Goal: Check status: Check status

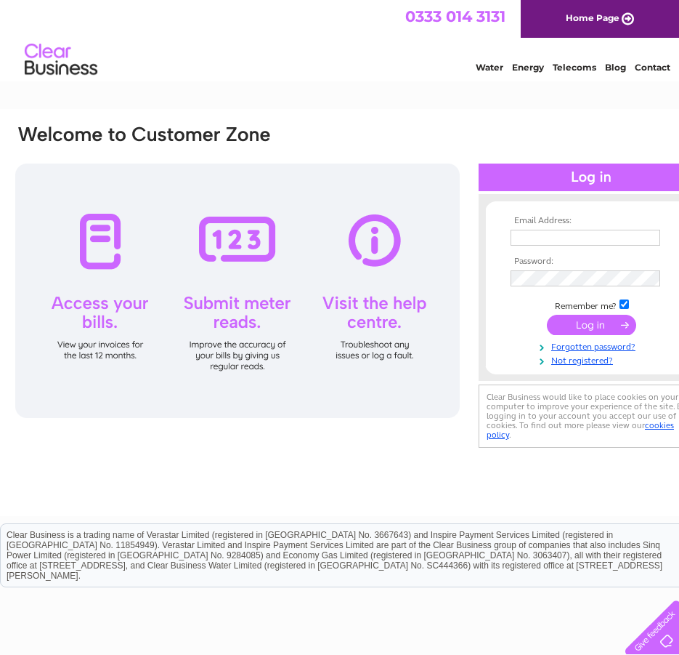
type input "facilities@naturalpower.com"
click at [600, 323] on input "submit" at bounding box center [591, 325] width 89 height 20
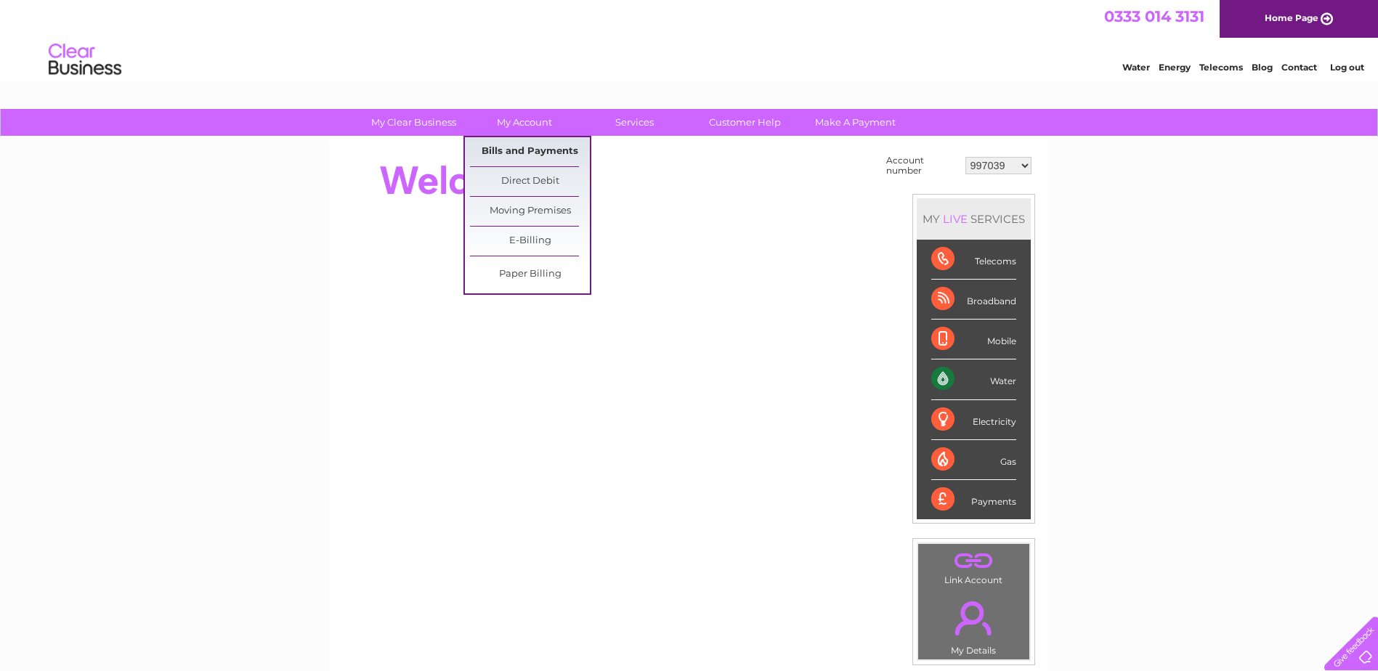
click at [548, 153] on link "Bills and Payments" at bounding box center [530, 151] width 120 height 29
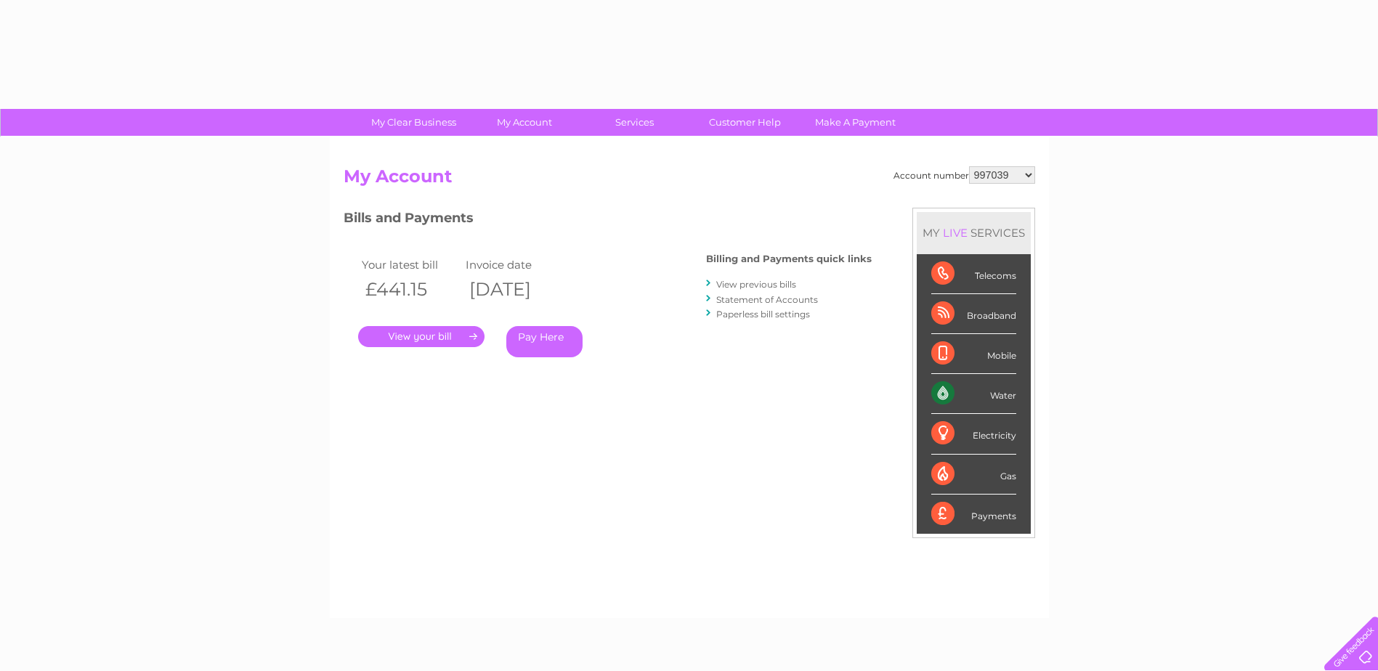
click at [458, 324] on div ". Pay Here" at bounding box center [503, 315] width 291 height 22
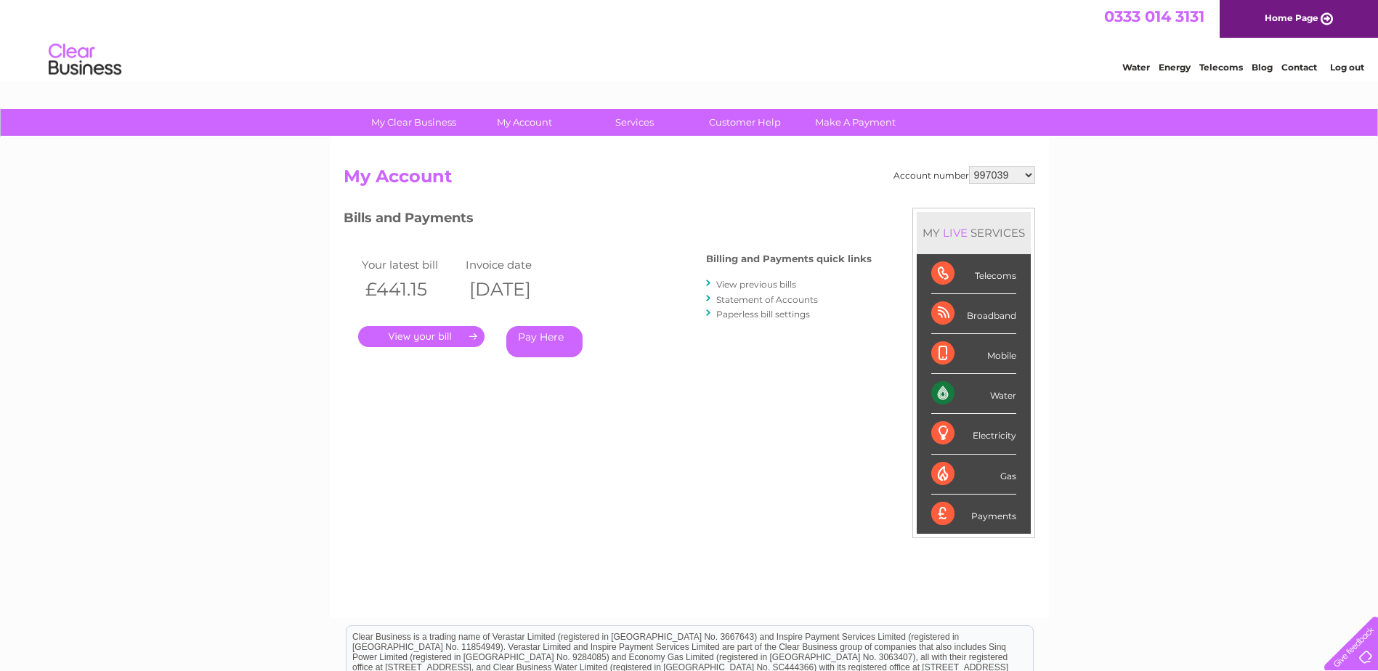
click at [457, 348] on div "Your latest bill Invoice date £441.15 02/09/2025 . Pay Here" at bounding box center [504, 309] width 320 height 138
click at [458, 342] on link "." at bounding box center [421, 336] width 126 height 21
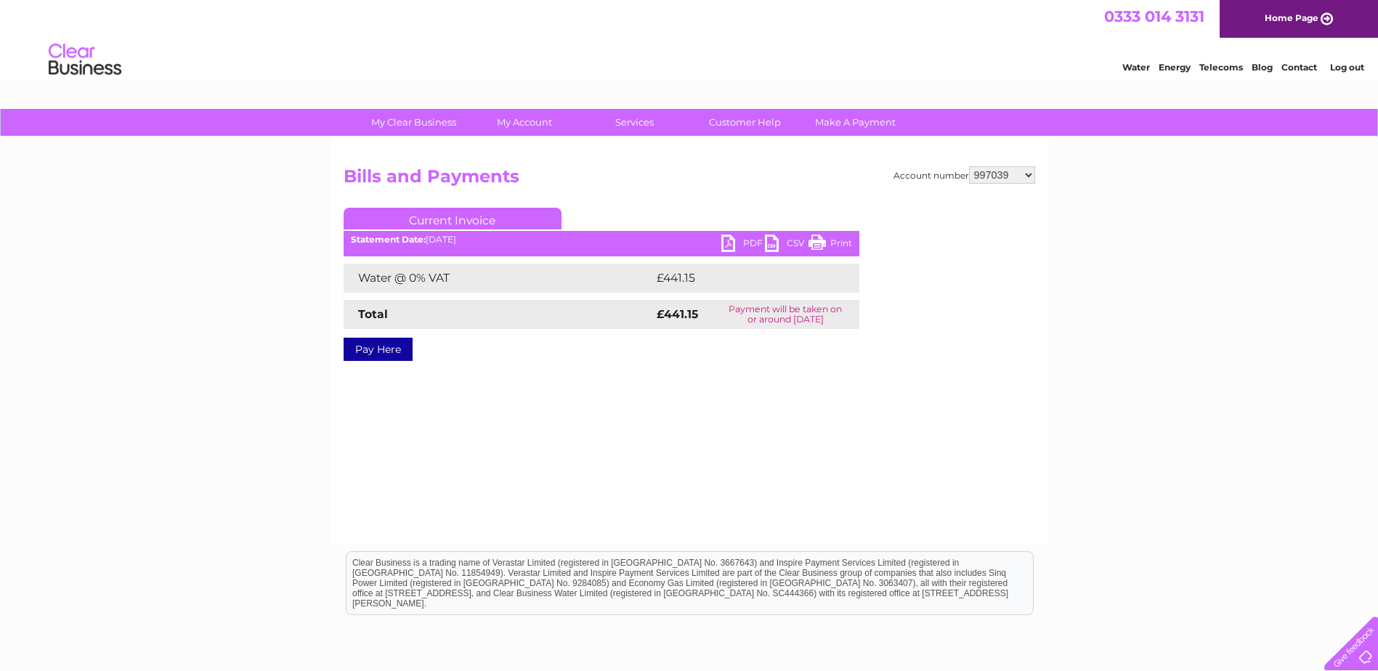
click at [733, 240] on link "PDF" at bounding box center [743, 245] width 44 height 21
